Goal: Task Accomplishment & Management: Use online tool/utility

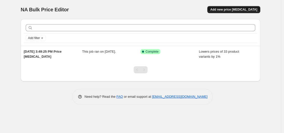
click at [226, 10] on span "Add new price [MEDICAL_DATA]" at bounding box center [233, 10] width 47 height 4
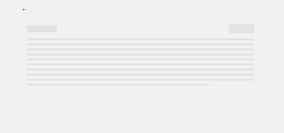
select select "percentage"
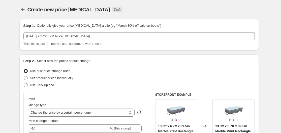
scroll to position [25, 0]
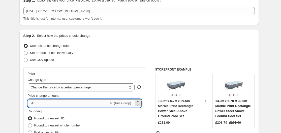
click at [52, 106] on input "-10" at bounding box center [68, 103] width 81 height 8
type input "-1"
type input "-49"
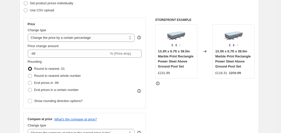
scroll to position [76, 0]
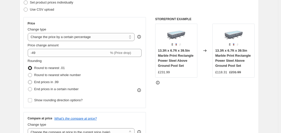
click at [31, 83] on span at bounding box center [30, 82] width 4 height 4
click at [28, 80] on input "End prices in .99" at bounding box center [28, 80] width 0 height 0
radio input "true"
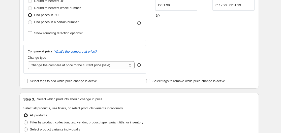
scroll to position [151, 0]
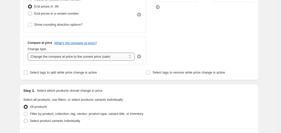
click at [67, 57] on select "Change the compare at price to the current price (sale) Change the compare at p…" at bounding box center [81, 57] width 107 height 8
select select "remove"
click at [29, 53] on select "Change the compare at price to the current price (sale) Change the compare at p…" at bounding box center [81, 57] width 107 height 8
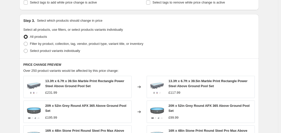
scroll to position [227, 0]
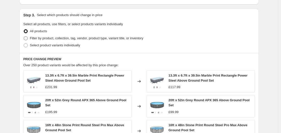
click at [36, 38] on span "Filter by product, collection, tag, vendor, product type, variant title, or inv…" at bounding box center [86, 38] width 113 height 4
click at [24, 37] on input "Filter by product, collection, tag, vendor, product type, variant title, or inv…" at bounding box center [24, 36] width 0 height 0
radio input "true"
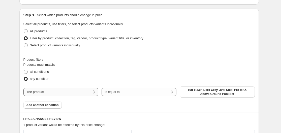
click at [68, 94] on select "The product The product's collection The product's tag The product's vendor The…" at bounding box center [60, 92] width 75 height 8
select select "vendor"
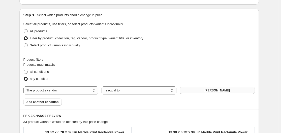
click at [219, 90] on span "Maricsa" at bounding box center [217, 91] width 25 height 4
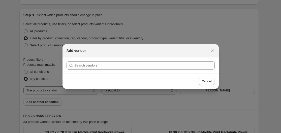
click at [98, 70] on section "Submit" at bounding box center [141, 65] width 156 height 16
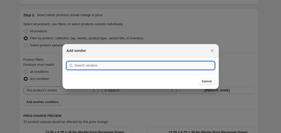
click at [98, 68] on input ":r2f:" at bounding box center [145, 66] width 140 height 8
paste input "MARICSA"
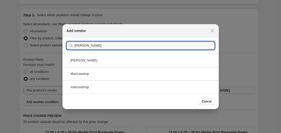
type input "MARICSA"
click at [114, 75] on div "Maricsashop" at bounding box center [141, 73] width 156 height 13
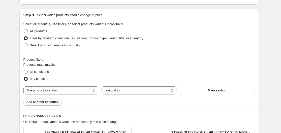
click at [57, 102] on span "Add another condition" at bounding box center [42, 102] width 32 height 4
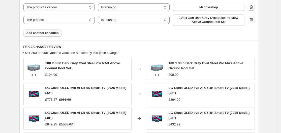
scroll to position [277, 0]
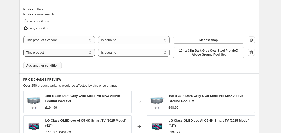
click at [72, 54] on select "The product The product's collection The product's tag The product's vendor The…" at bounding box center [59, 53] width 72 height 8
select select "vendor"
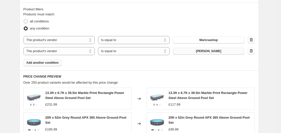
click at [211, 52] on span "Maricsa" at bounding box center [208, 51] width 25 height 4
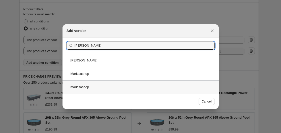
type input "MARICSA"
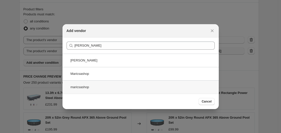
click at [97, 87] on div "maricsashop" at bounding box center [141, 86] width 156 height 13
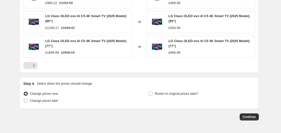
scroll to position [447, 0]
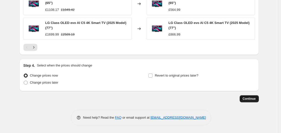
click at [254, 98] on span "Continue" at bounding box center [249, 99] width 13 height 4
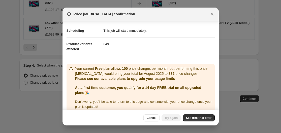
scroll to position [43, 0]
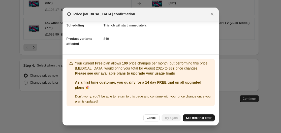
click at [196, 118] on span "See free trial offer" at bounding box center [199, 118] width 26 height 4
click at [200, 119] on span "See free trial offer" at bounding box center [199, 118] width 26 height 4
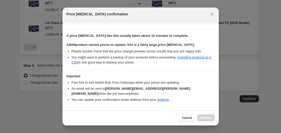
scroll to position [81, 0]
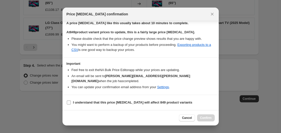
click at [88, 102] on b "I understand that this price change job will affect 849 product variants" at bounding box center [132, 103] width 119 height 4
click at [71, 102] on input "I understand that this price change job will affect 849 product variants" at bounding box center [69, 103] width 4 height 4
checkbox input "true"
click at [203, 116] on button "Confirm" at bounding box center [206, 117] width 18 height 7
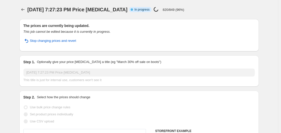
scroll to position [50, 0]
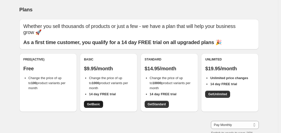
click at [97, 103] on span "Get Basic" at bounding box center [93, 104] width 13 height 4
click at [94, 105] on span "Get Basic" at bounding box center [93, 104] width 13 height 4
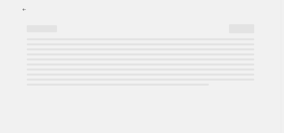
select select "percentage"
select select "remove"
select select "vendor"
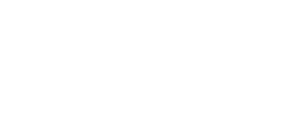
select select "percentage"
select select "remove"
select select "vendor"
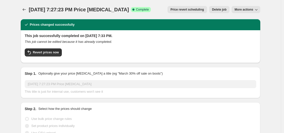
select select "percentage"
select select "remove"
select select "vendor"
